Goal: Task Accomplishment & Management: Manage account settings

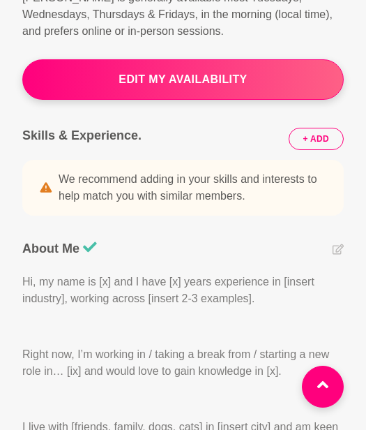
scroll to position [483, 0]
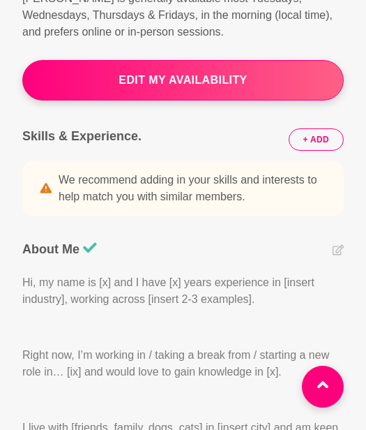
click at [308, 130] on button "+ ADD" at bounding box center [316, 139] width 55 height 22
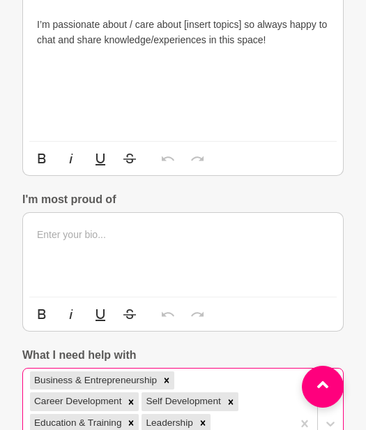
scroll to position [827, 0]
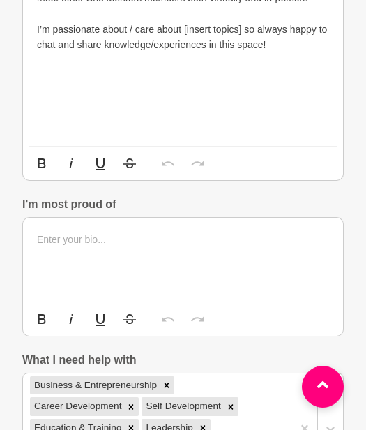
click at [205, 235] on p at bounding box center [183, 239] width 292 height 15
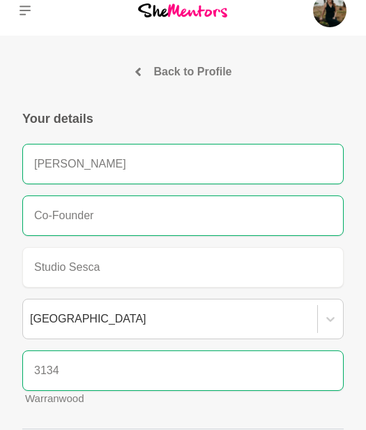
scroll to position [0, 0]
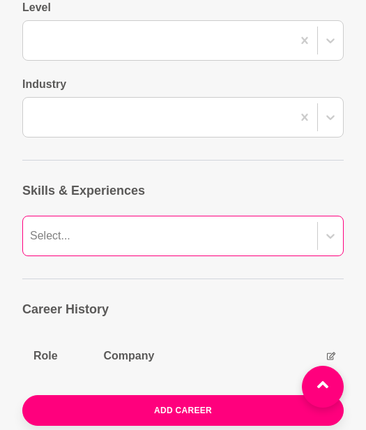
click at [204, 234] on div "Select..." at bounding box center [183, 236] width 322 height 40
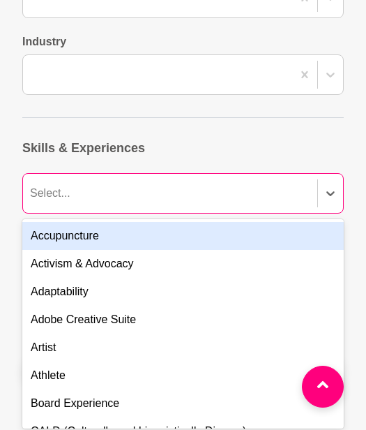
scroll to position [1626, 0]
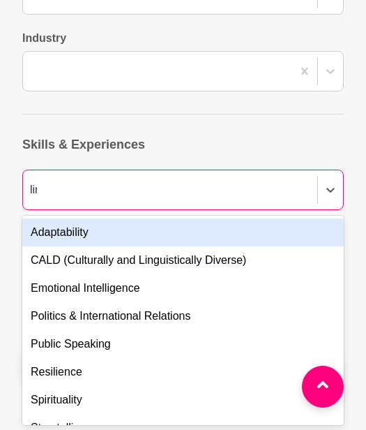
type input "link"
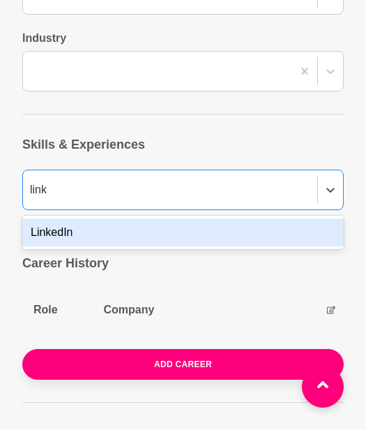
click at [150, 232] on div "LinkedIn" at bounding box center [183, 232] width 322 height 28
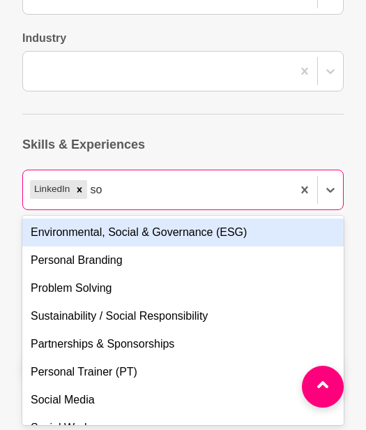
type input "son"
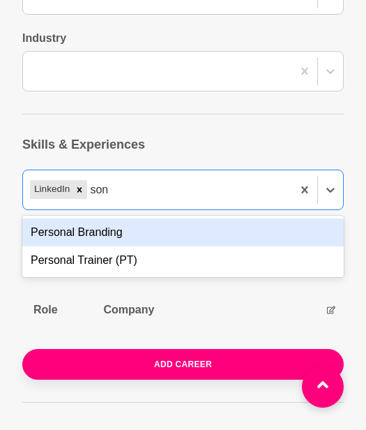
click at [156, 229] on div "Personal Branding" at bounding box center [183, 232] width 322 height 28
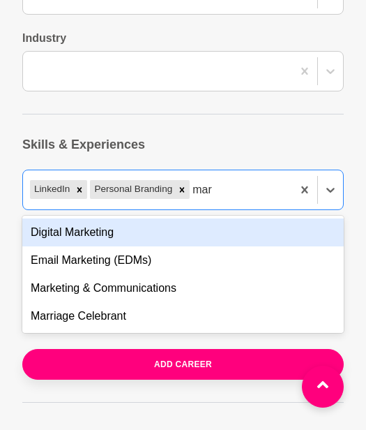
type input "mark"
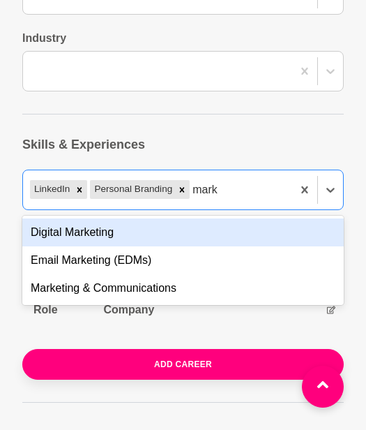
click at [199, 228] on div "Digital Marketing" at bounding box center [183, 232] width 322 height 28
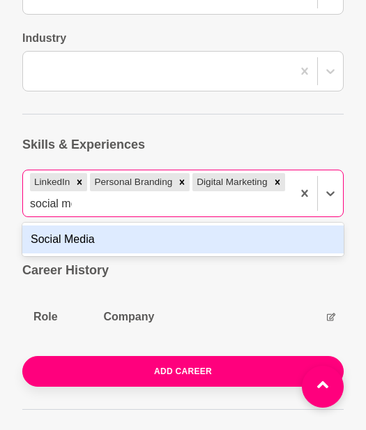
type input "social med"
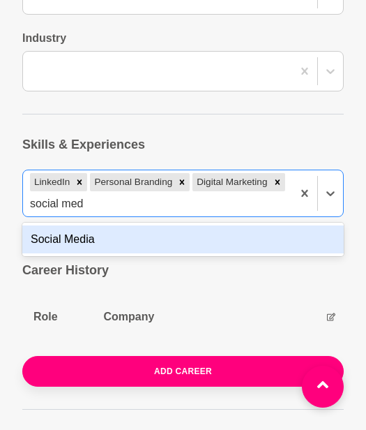
click at [162, 239] on div "Social Media" at bounding box center [183, 239] width 322 height 28
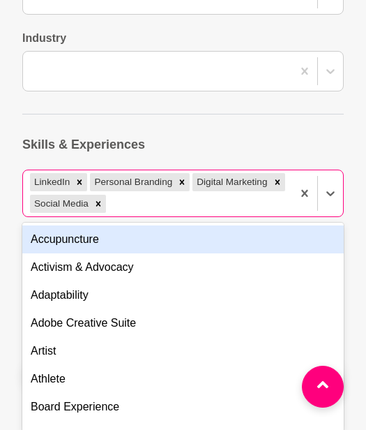
click at [229, 197] on div "LinkedIn Personal Branding Digital Marketing Social Media" at bounding box center [157, 193] width 269 height 46
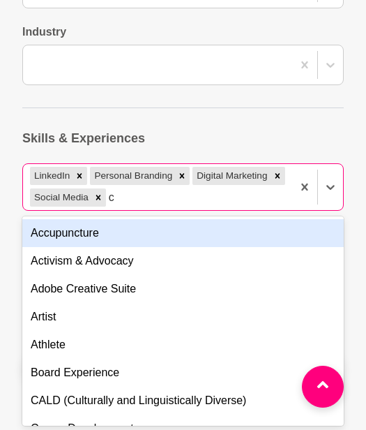
scroll to position [1634, 0]
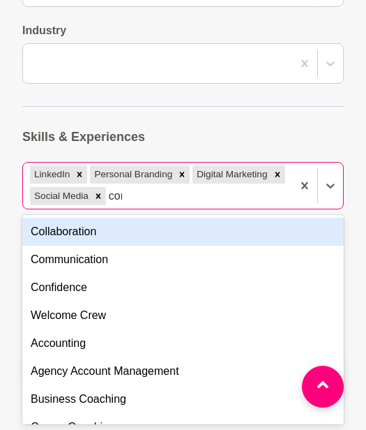
type input "comm"
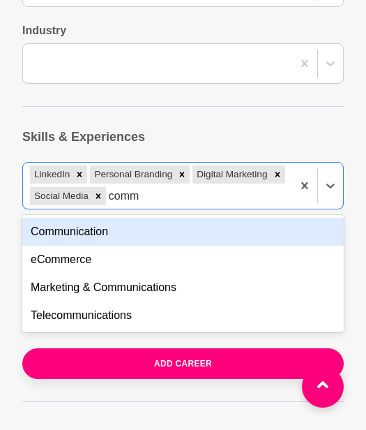
click at [220, 231] on div "Communication" at bounding box center [183, 232] width 322 height 28
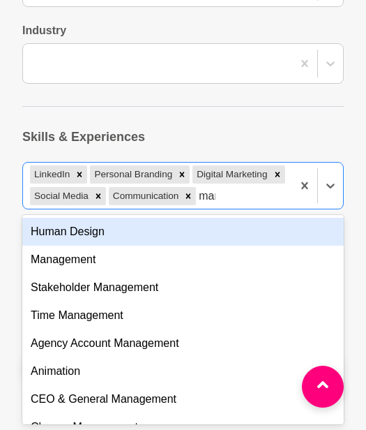
type input "mana"
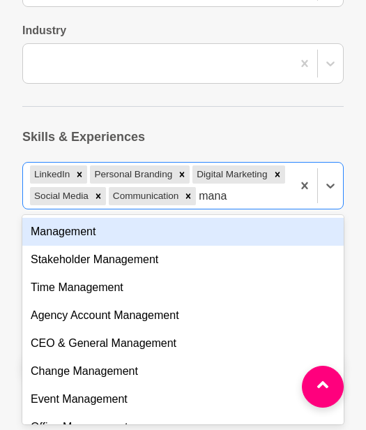
click at [218, 245] on div "Management" at bounding box center [183, 232] width 322 height 28
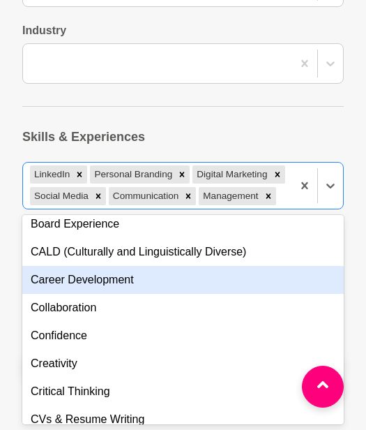
scroll to position [179, 0]
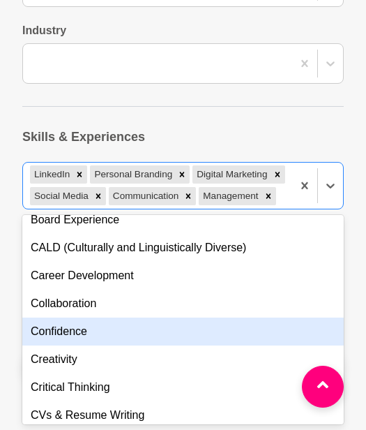
click at [246, 345] on div "Confidence" at bounding box center [183, 331] width 322 height 28
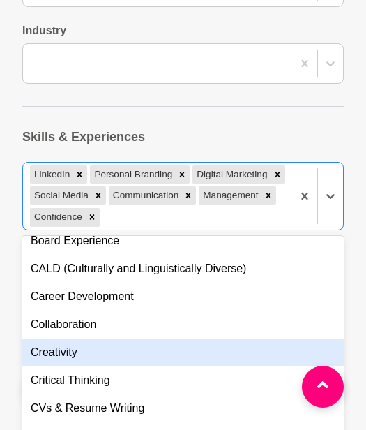
click at [246, 348] on div "Creativity" at bounding box center [183, 352] width 322 height 28
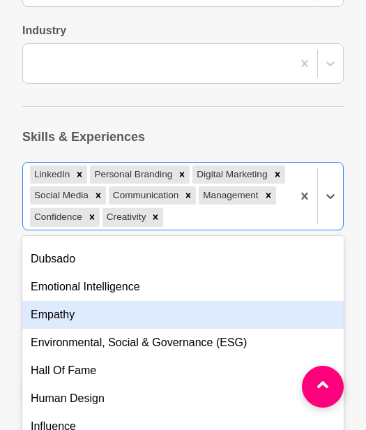
scroll to position [394, 0]
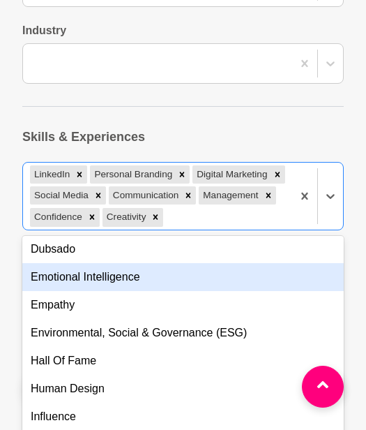
click at [241, 291] on div "Emotional Intelligence" at bounding box center [183, 277] width 322 height 28
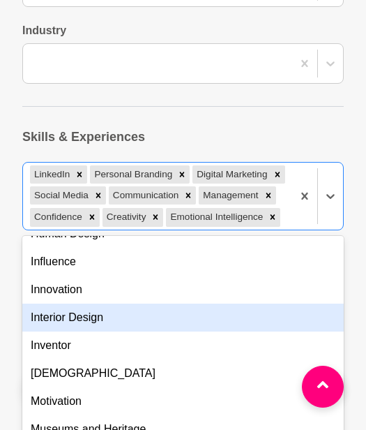
scroll to position [525, 0]
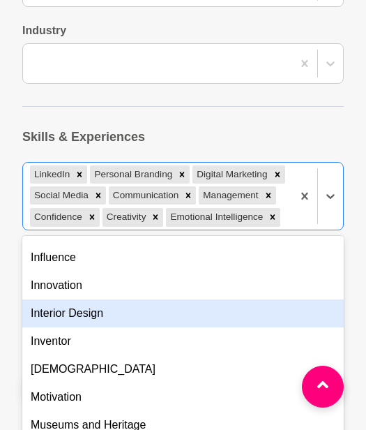
click at [237, 327] on div "Interior Design" at bounding box center [183, 313] width 322 height 28
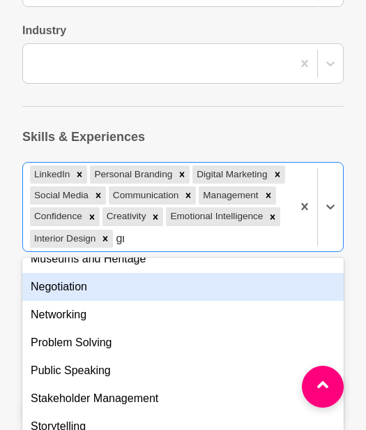
scroll to position [0, 0]
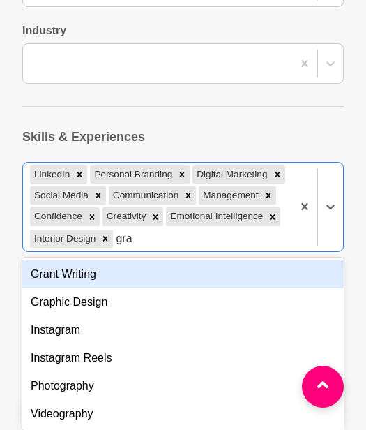
type input "grap"
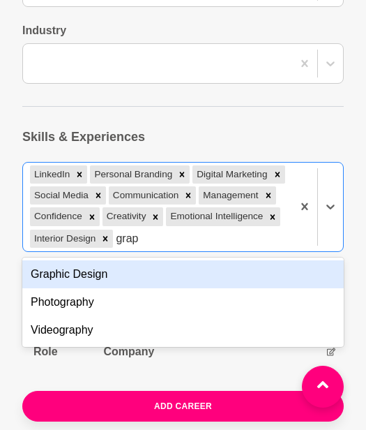
click at [231, 288] on div "Graphic Design" at bounding box center [183, 274] width 322 height 28
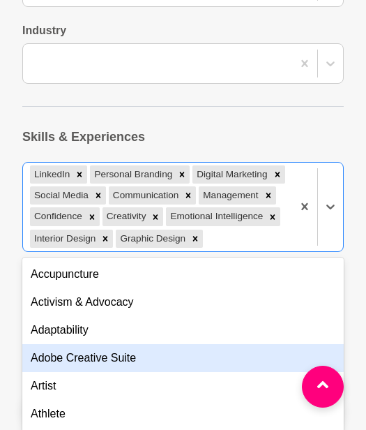
click at [209, 372] on div "Adobe Creative Suite" at bounding box center [183, 358] width 322 height 28
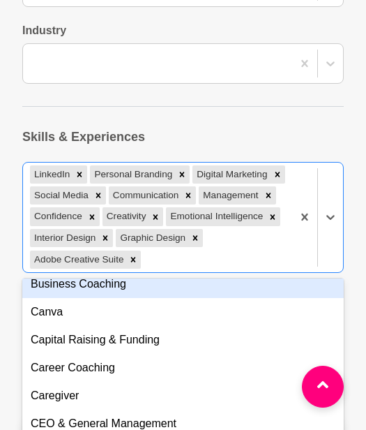
scroll to position [1741, 0]
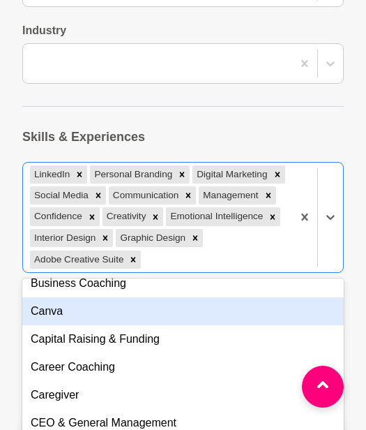
click at [206, 325] on div "Canva" at bounding box center [183, 311] width 322 height 28
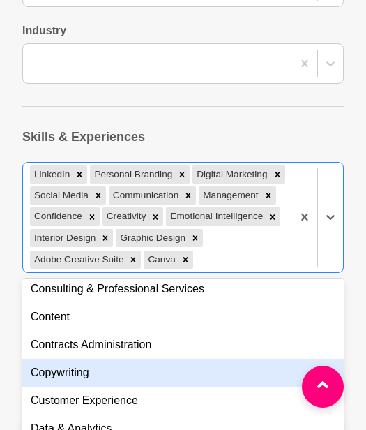
click at [198, 386] on div "Copywriting" at bounding box center [183, 372] width 322 height 28
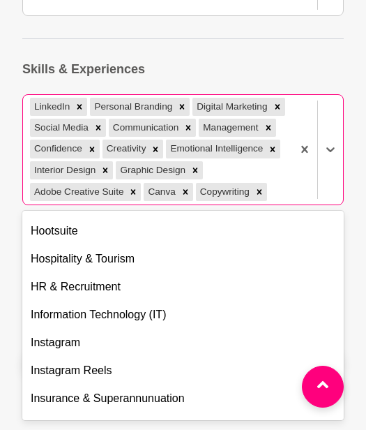
scroll to position [1707, 0]
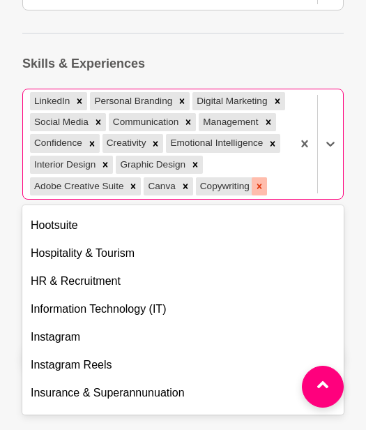
click at [262, 191] on icon at bounding box center [260, 186] width 10 height 10
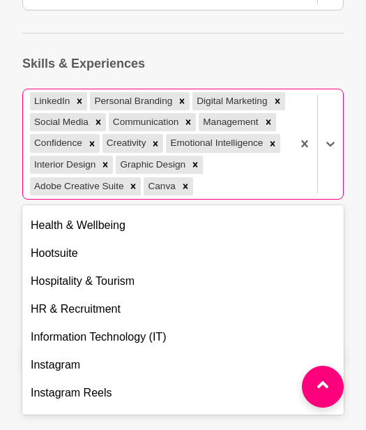
scroll to position [2814, 0]
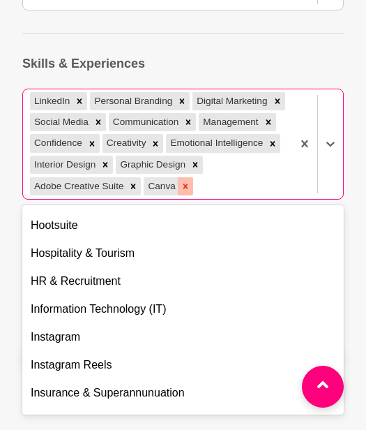
click at [185, 191] on icon at bounding box center [186, 186] width 10 height 10
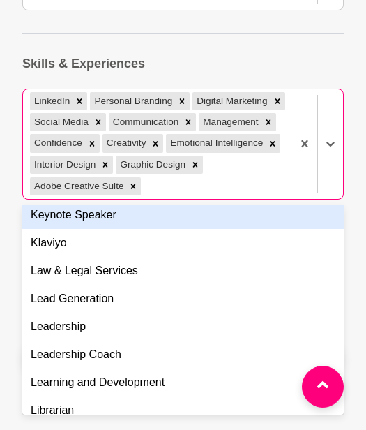
scroll to position [3158, 0]
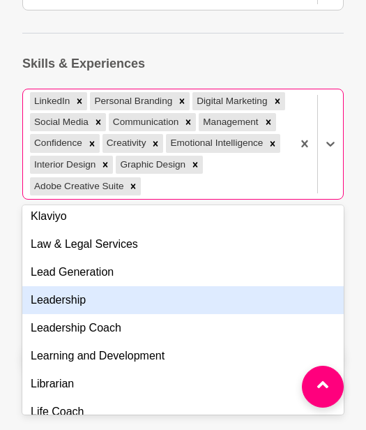
click at [280, 314] on div "Leadership" at bounding box center [183, 300] width 322 height 28
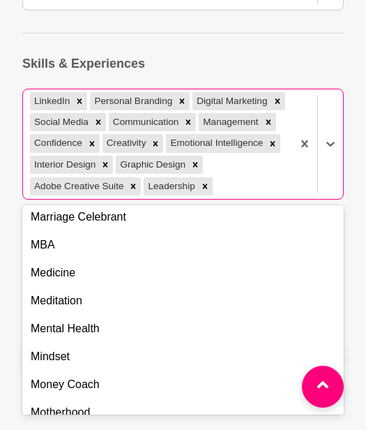
scroll to position [3620, 0]
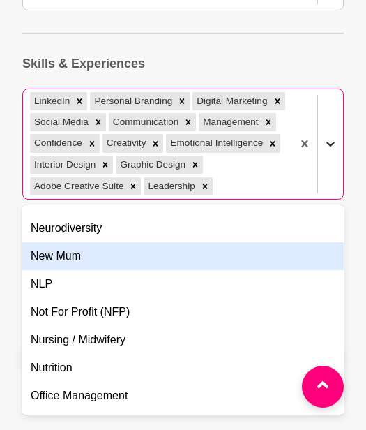
click at [331, 151] on icon at bounding box center [331, 144] width 14 height 14
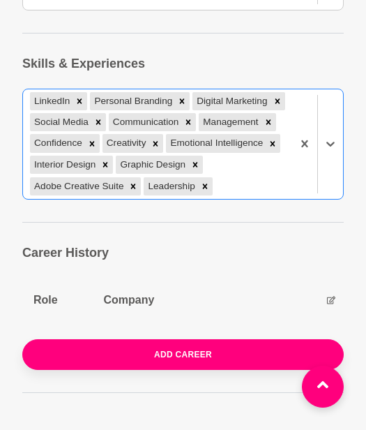
scroll to position [1765, 0]
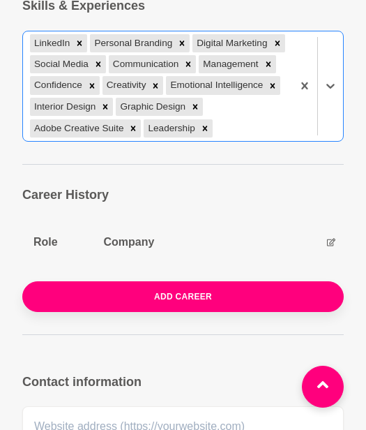
click at [205, 262] on th "Start Date" at bounding box center [220, 244] width 31 height 39
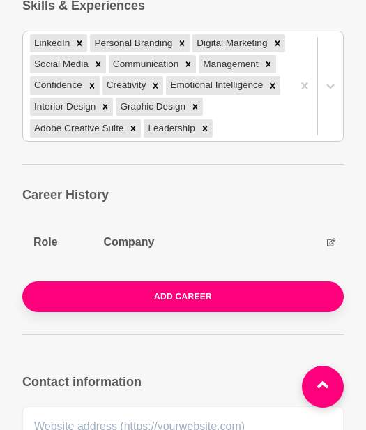
click at [139, 249] on h5 "Company" at bounding box center [149, 242] width 93 height 14
click at [328, 245] on icon at bounding box center [331, 242] width 8 height 8
click at [331, 246] on icon at bounding box center [331, 242] width 8 height 8
click at [130, 249] on h5 "Company" at bounding box center [149, 242] width 93 height 14
click at [330, 246] on icon at bounding box center [331, 242] width 8 height 8
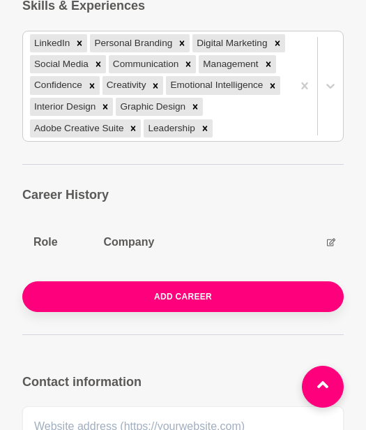
click at [330, 246] on icon at bounding box center [331, 242] width 8 height 8
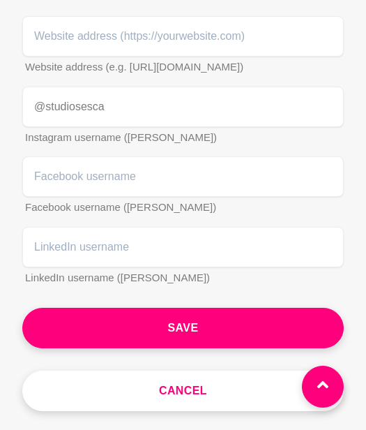
scroll to position [2209, 0]
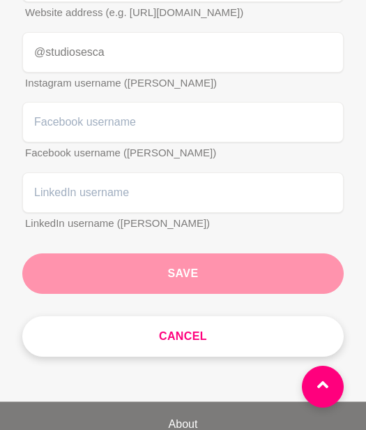
click at [238, 287] on button "Save" at bounding box center [183, 273] width 322 height 40
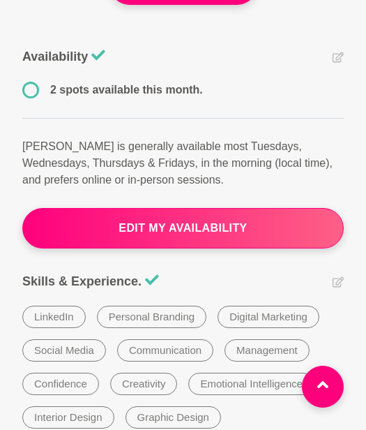
scroll to position [332, 0]
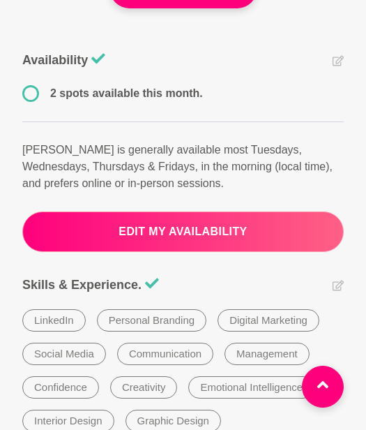
click at [191, 225] on button "edit my availability" at bounding box center [183, 231] width 322 height 40
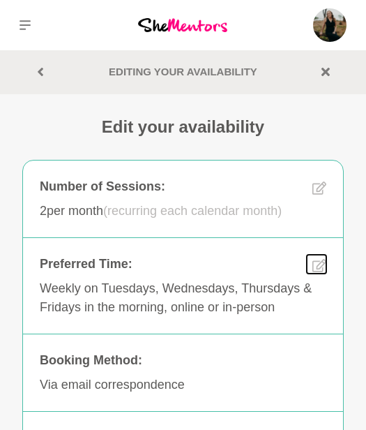
click at [315, 268] on icon at bounding box center [319, 265] width 14 height 16
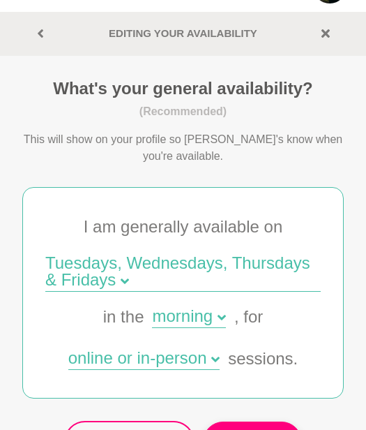
scroll to position [83, 0]
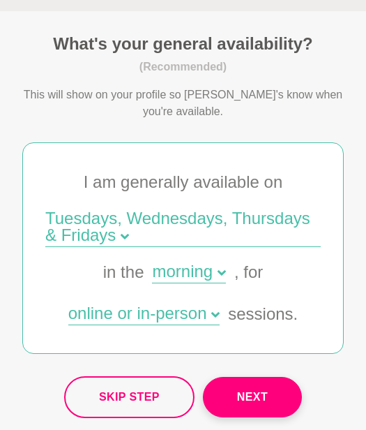
click at [217, 236] on div "Tuesdays, Wednesdays, Thursdays & Fridays" at bounding box center [182, 228] width 275 height 37
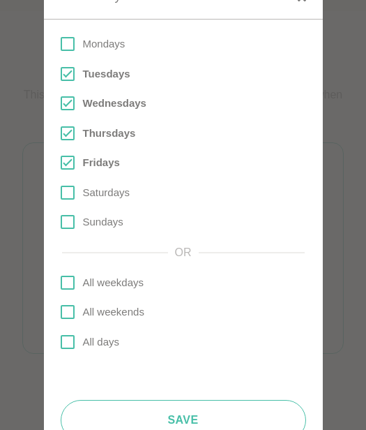
click at [83, 164] on p "Fridays" at bounding box center [101, 163] width 37 height 16
click at [61, 163] on input "Fridays" at bounding box center [61, 163] width 0 height 0
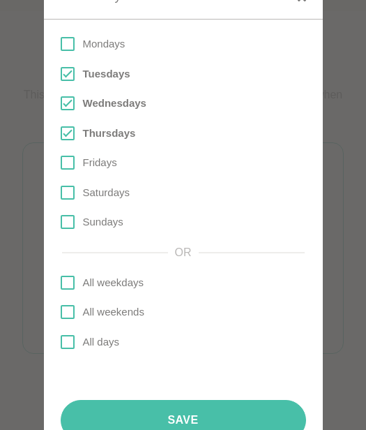
click at [274, 418] on button "Save" at bounding box center [183, 420] width 245 height 40
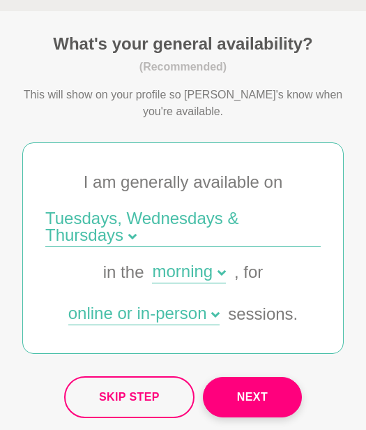
click at [217, 278] on div "morning" at bounding box center [188, 273] width 73 height 20
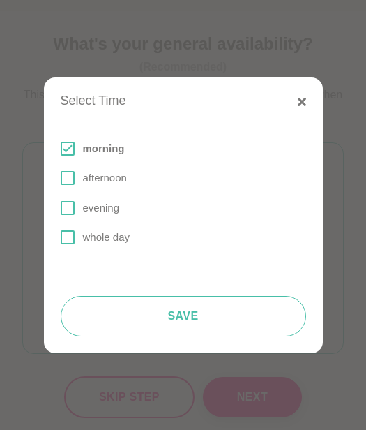
click at [110, 182] on p "afternoon" at bounding box center [105, 178] width 44 height 16
click at [61, 178] on input "afternoon" at bounding box center [61, 178] width 0 height 0
click at [135, 194] on div "morning afternoon evening whole day" at bounding box center [183, 193] width 245 height 105
click at [114, 153] on p "morning" at bounding box center [104, 149] width 42 height 16
click at [61, 149] on input "morning" at bounding box center [61, 149] width 0 height 0
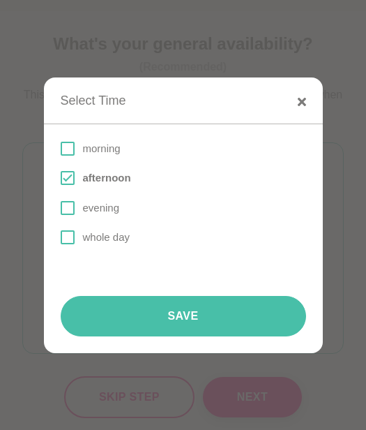
click at [223, 322] on button "Save" at bounding box center [183, 316] width 245 height 40
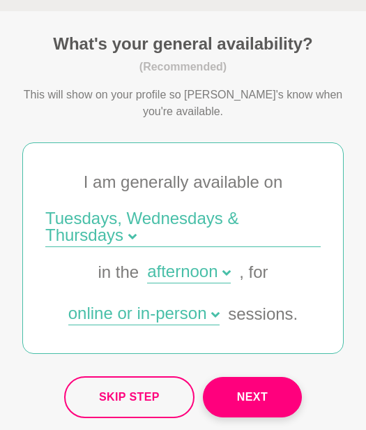
click at [200, 313] on div "online or in-person" at bounding box center [143, 315] width 151 height 20
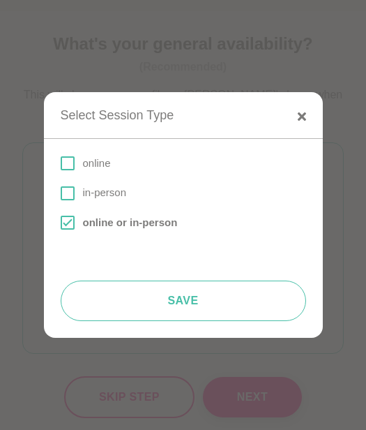
click at [96, 164] on p "online" at bounding box center [97, 164] width 28 height 16
click at [61, 163] on input "online" at bounding box center [61, 163] width 0 height 0
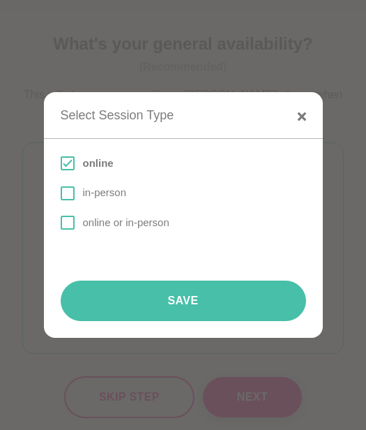
click at [156, 300] on button "Save" at bounding box center [183, 300] width 245 height 40
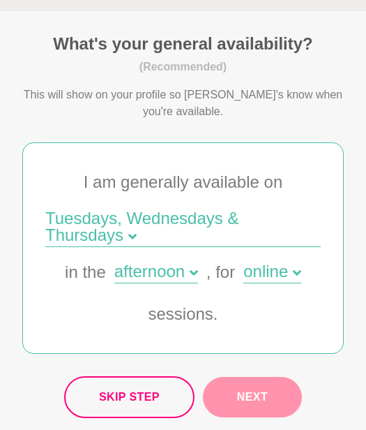
click at [266, 379] on button "Next" at bounding box center [252, 397] width 99 height 40
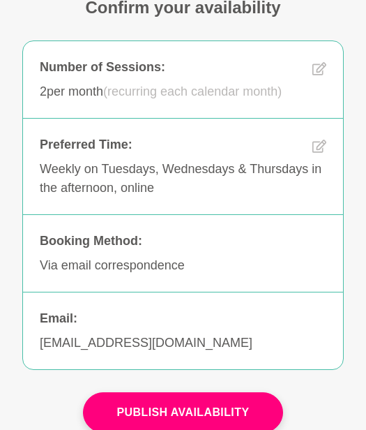
scroll to position [149, 0]
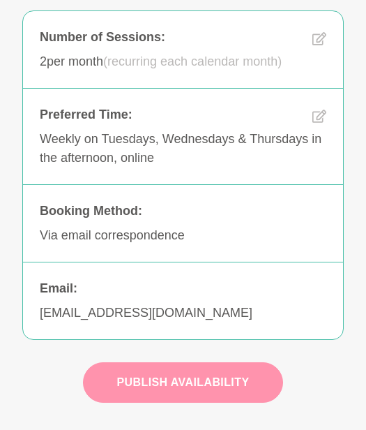
click at [245, 383] on button "Publish Availability" at bounding box center [183, 382] width 201 height 40
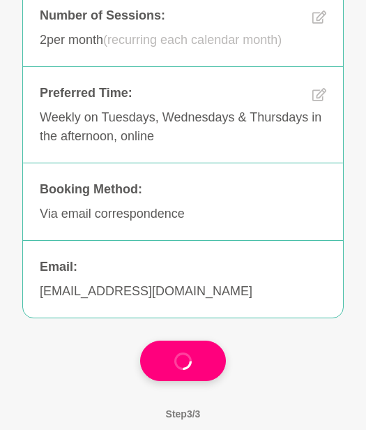
scroll to position [183, 0]
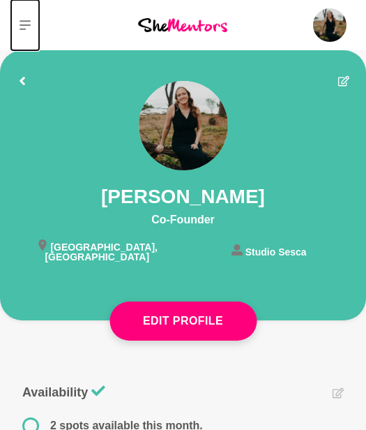
click at [25, 22] on icon at bounding box center [25, 25] width 11 height 11
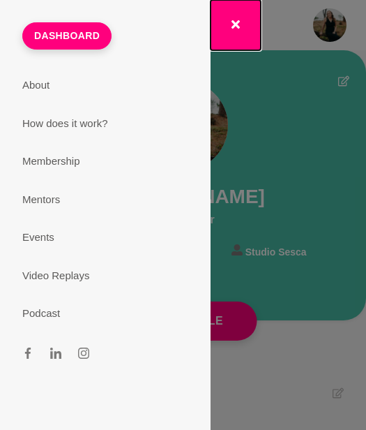
click at [230, 39] on button "button" at bounding box center [236, 25] width 50 height 50
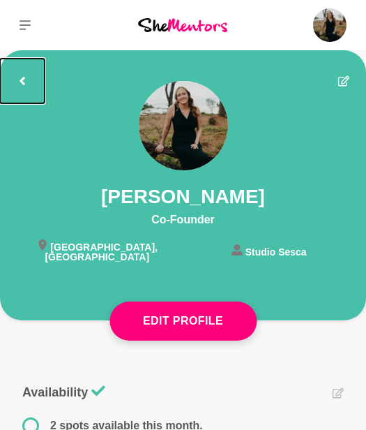
click at [16, 72] on button at bounding box center [22, 81] width 45 height 45
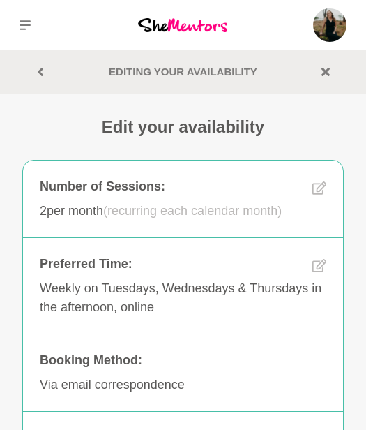
click at [181, 24] on img at bounding box center [182, 25] width 89 height 14
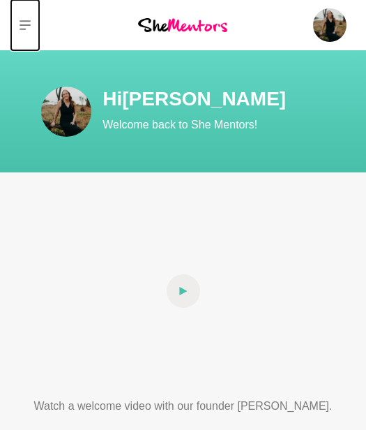
click at [26, 21] on icon at bounding box center [25, 25] width 11 height 10
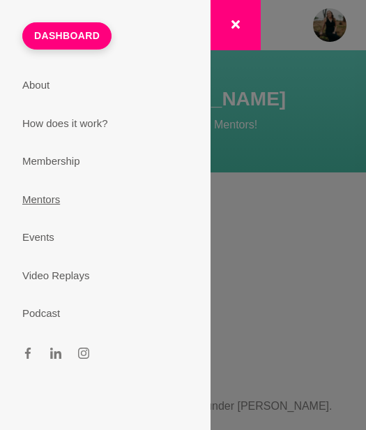
click at [55, 194] on link "Mentors" at bounding box center [105, 200] width 199 height 38
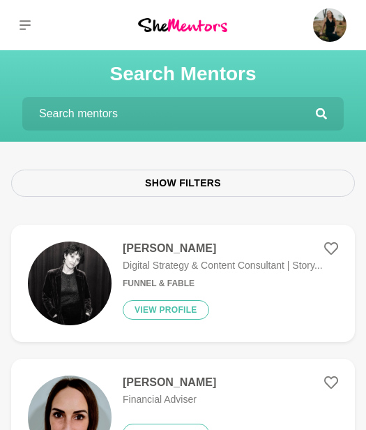
click at [139, 100] on input "text" at bounding box center [169, 113] width 294 height 33
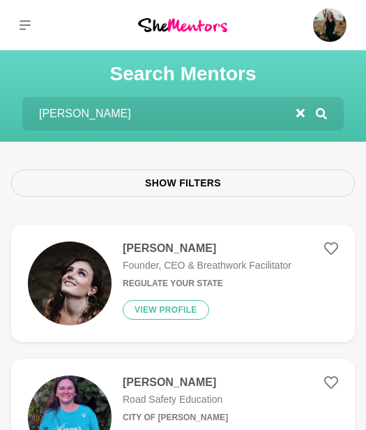
type input "[PERSON_NAME]"
